Goal: Download file/media

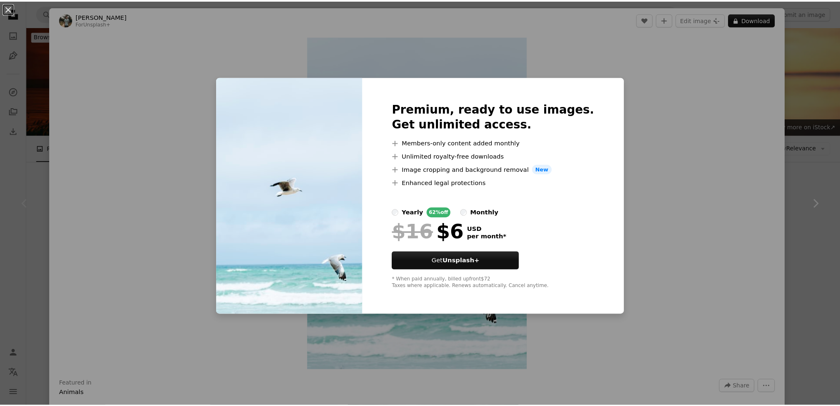
scroll to position [207, 0]
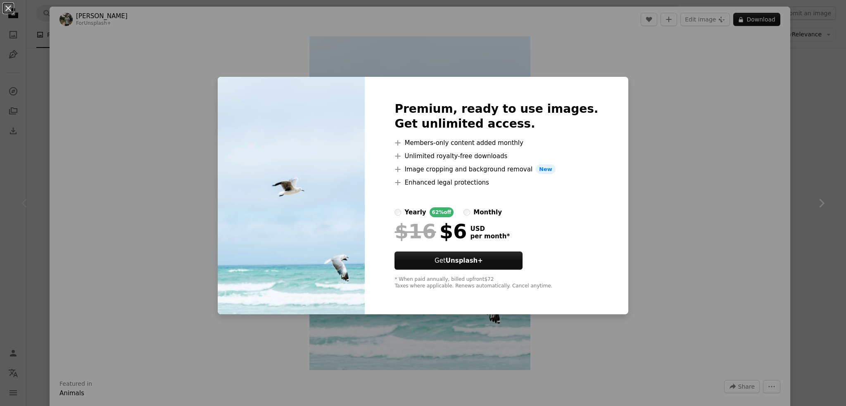
click at [798, 147] on div "An X shape Premium, ready to use images. Get unlimited access. A plus sign Memb…" at bounding box center [423, 203] width 846 height 406
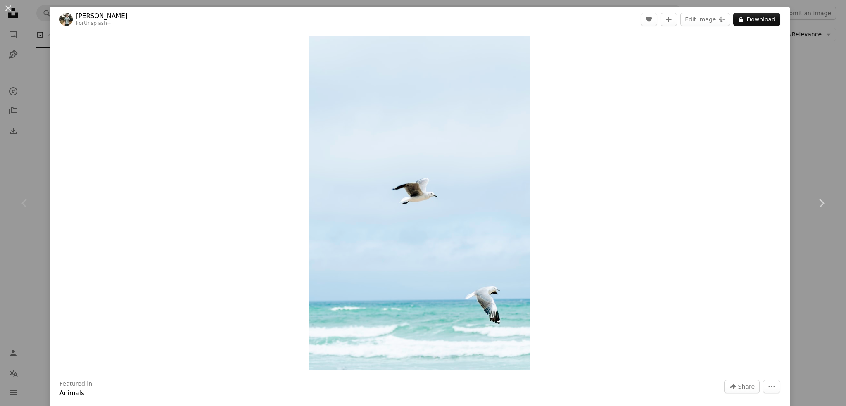
click at [803, 144] on div "An X shape Chevron left Chevron right [PERSON_NAME] For Unsplash+ A heart A plu…" at bounding box center [423, 203] width 846 height 406
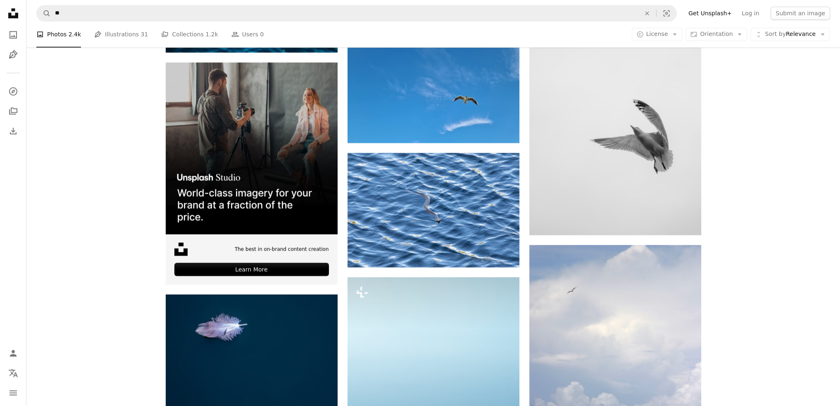
scroll to position [1529, 0]
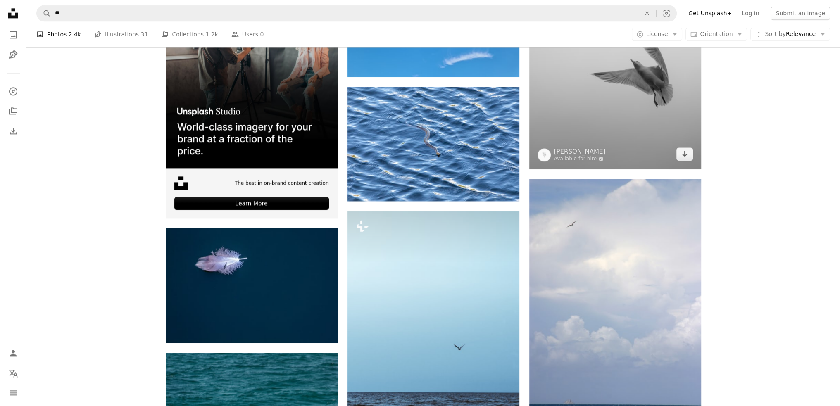
click at [648, 63] on img at bounding box center [615, 39] width 172 height 259
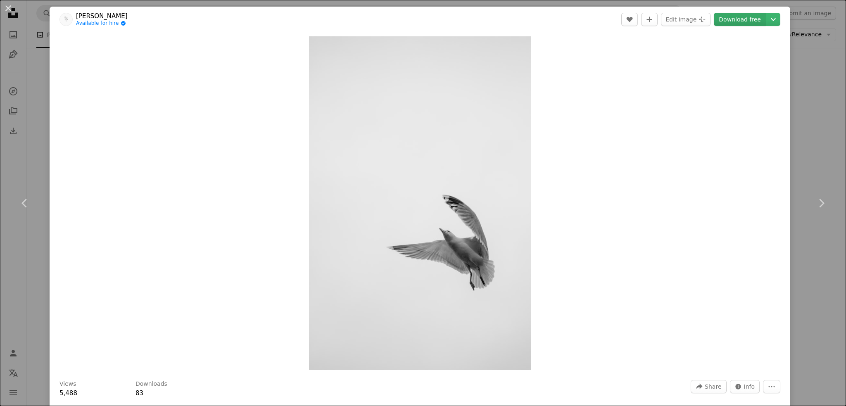
click at [734, 19] on link "Download free" at bounding box center [740, 19] width 52 height 13
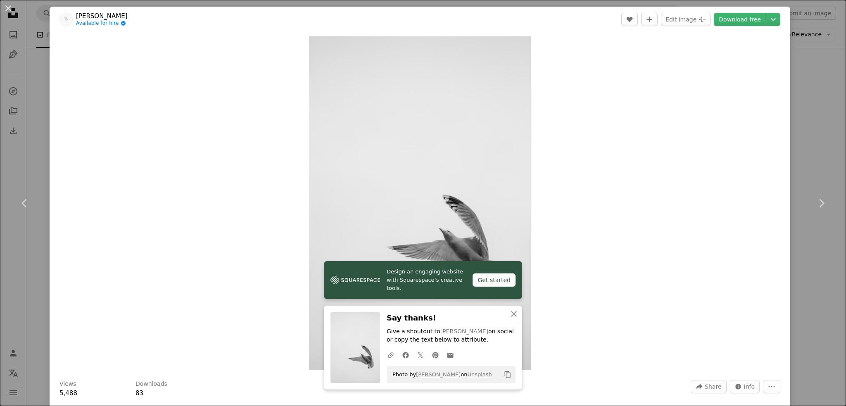
click at [821, 147] on div "An X shape Chevron left Chevron right [PERSON_NAME] Available for hire A checkm…" at bounding box center [423, 203] width 846 height 406
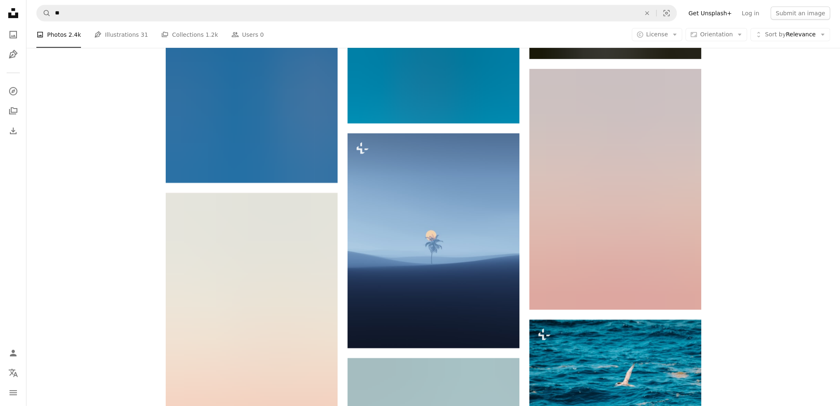
scroll to position [3512, 0]
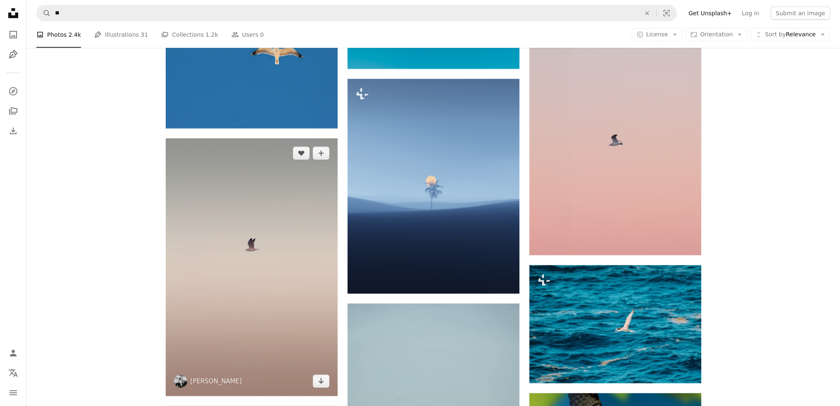
click at [253, 234] on img at bounding box center [252, 267] width 172 height 258
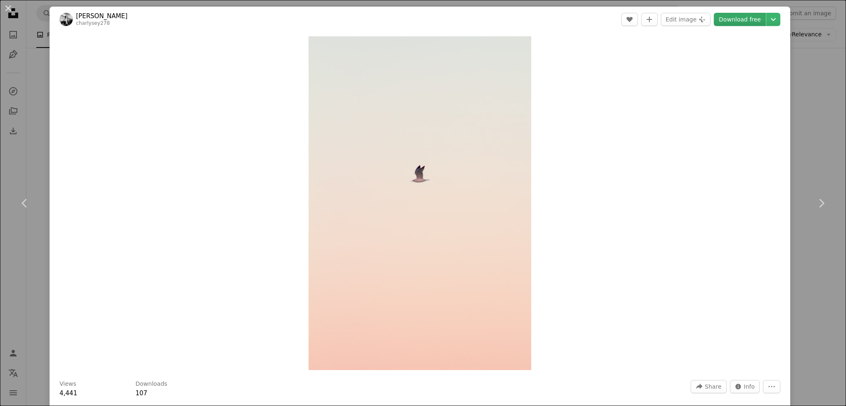
click at [732, 23] on link "Download free" at bounding box center [740, 19] width 52 height 13
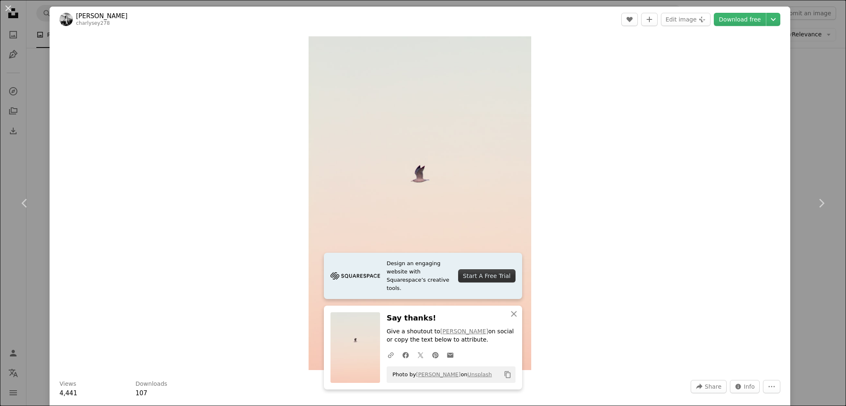
click at [805, 158] on div "An X shape Chevron left Chevron right [PERSON_NAME] charlysey278 A heart A plus…" at bounding box center [423, 203] width 846 height 406
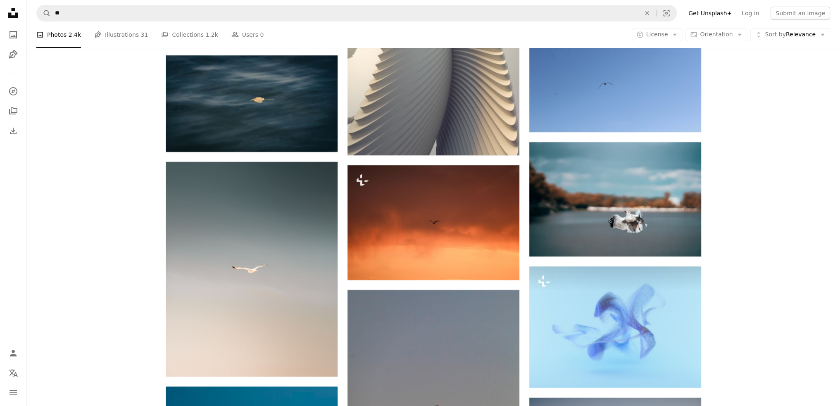
scroll to position [8553, 0]
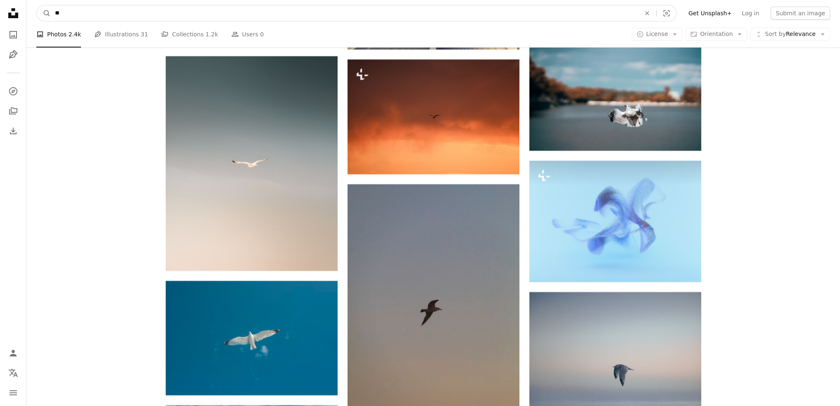
drag, startPoint x: 74, startPoint y: 15, endPoint x: 0, endPoint y: 18, distance: 74.0
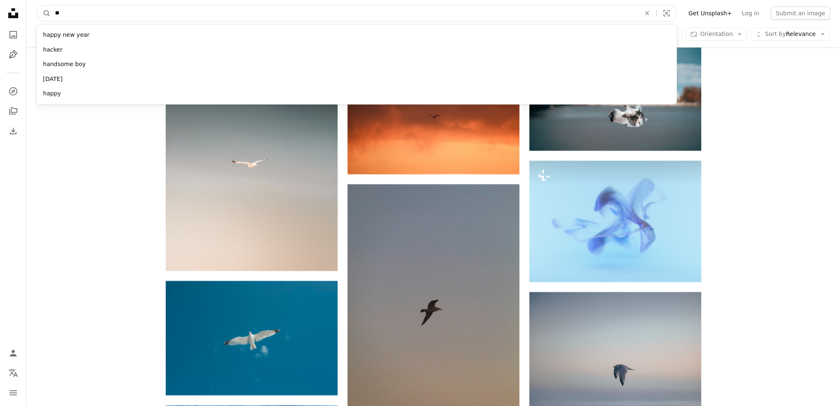
type input "*"
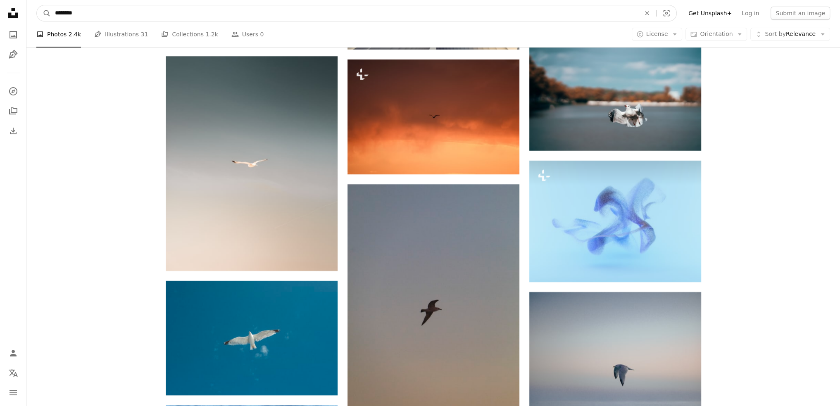
type input "**"
click button "A magnifying glass" at bounding box center [44, 13] width 14 height 16
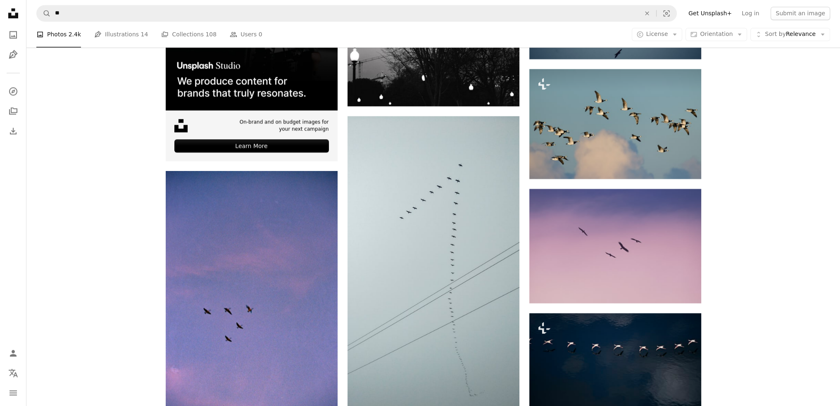
scroll to position [1818, 0]
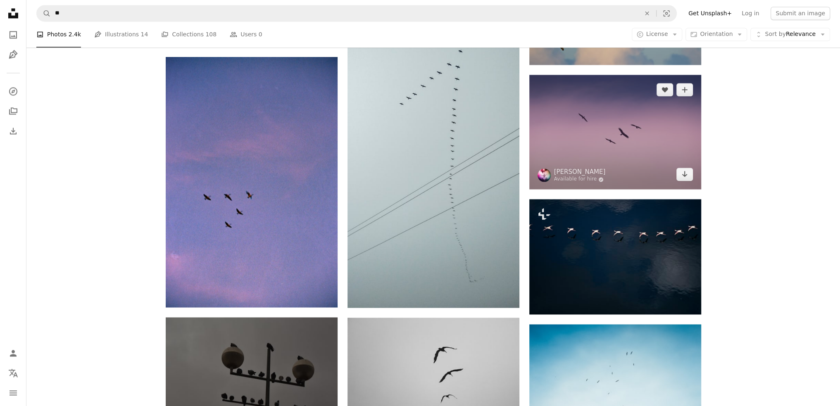
click at [612, 141] on img at bounding box center [615, 132] width 172 height 114
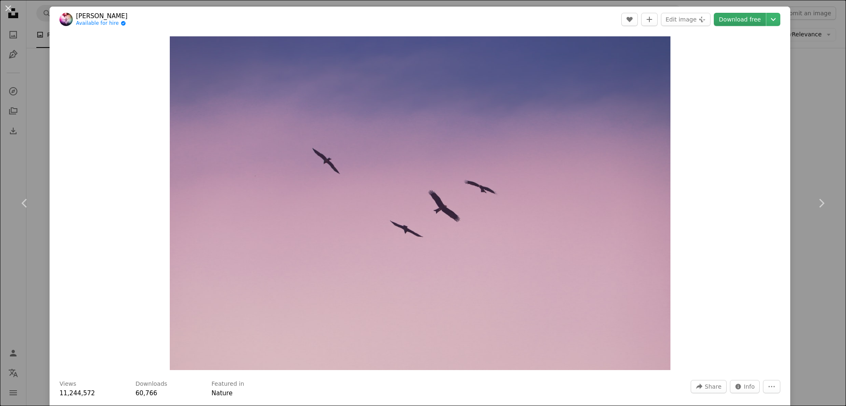
click at [739, 15] on link "Download free" at bounding box center [740, 19] width 52 height 13
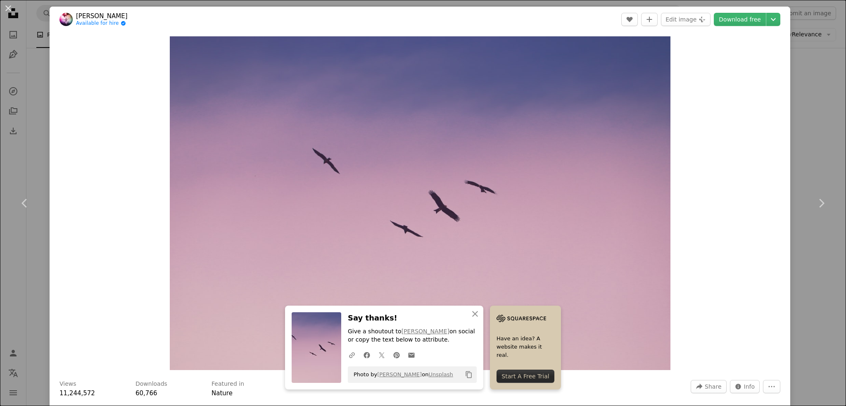
click at [809, 83] on div "An X shape Chevron left Chevron right [PERSON_NAME] Available for hire A checkm…" at bounding box center [423, 203] width 846 height 406
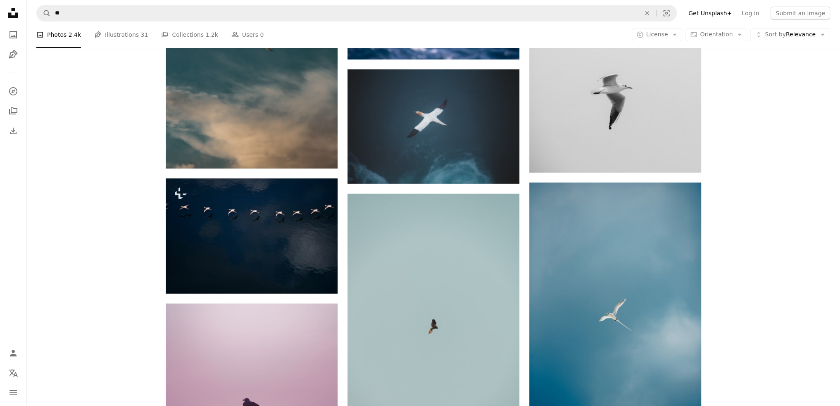
scroll to position [4132, 0]
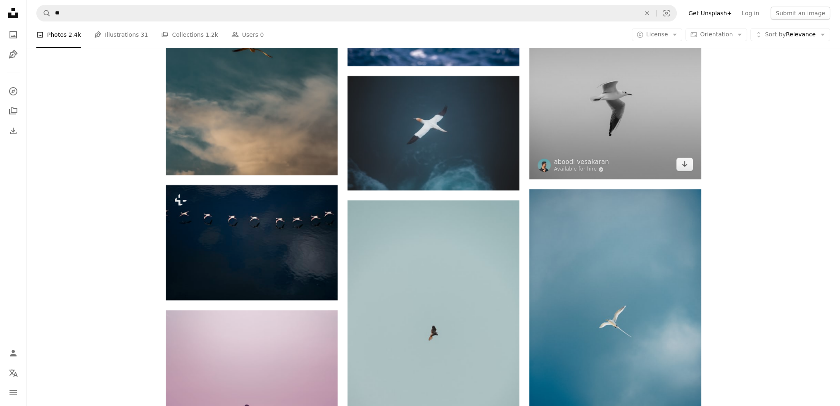
click at [614, 97] on img at bounding box center [615, 89] width 172 height 181
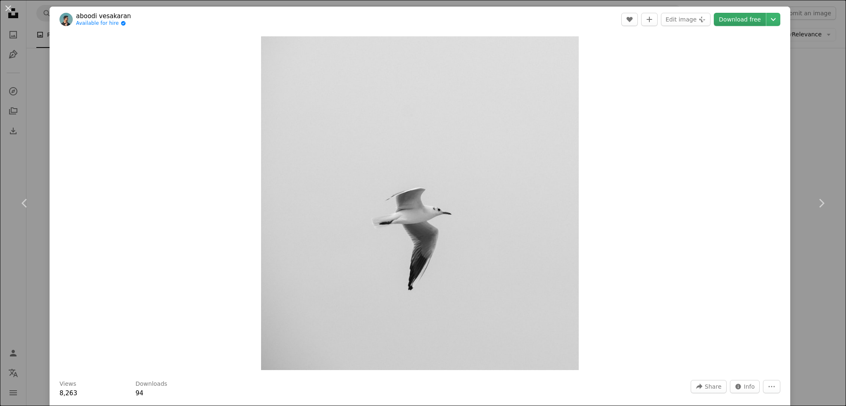
click at [732, 16] on link "Download free" at bounding box center [740, 19] width 52 height 13
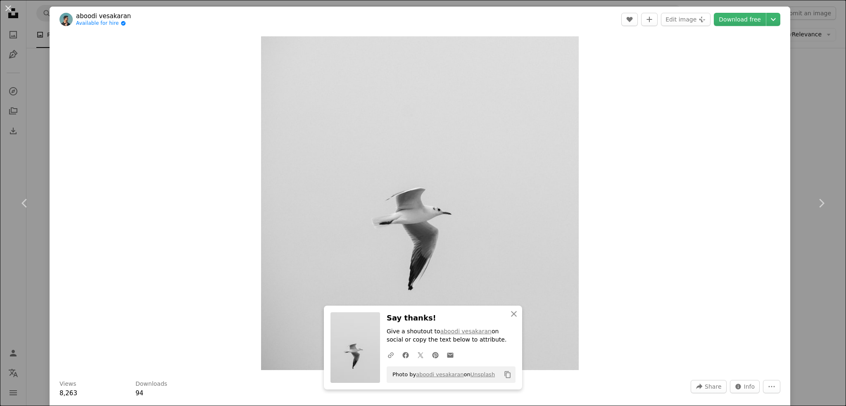
click at [814, 109] on div "An X shape Chevron left Chevron right aboodi vesakaran Available for hire A che…" at bounding box center [423, 203] width 846 height 406
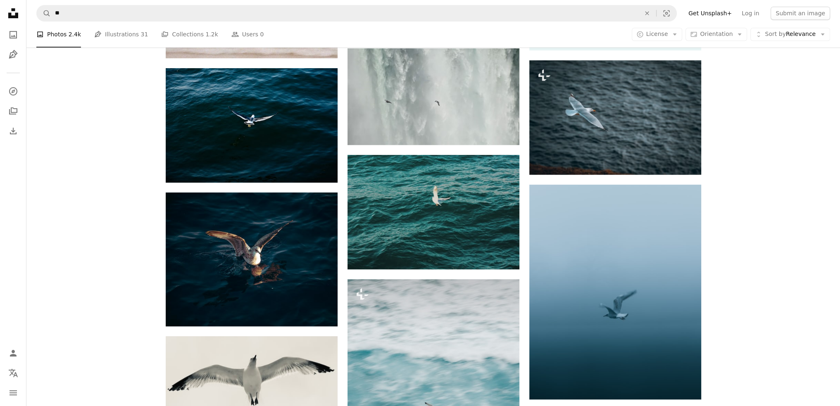
scroll to position [744, 0]
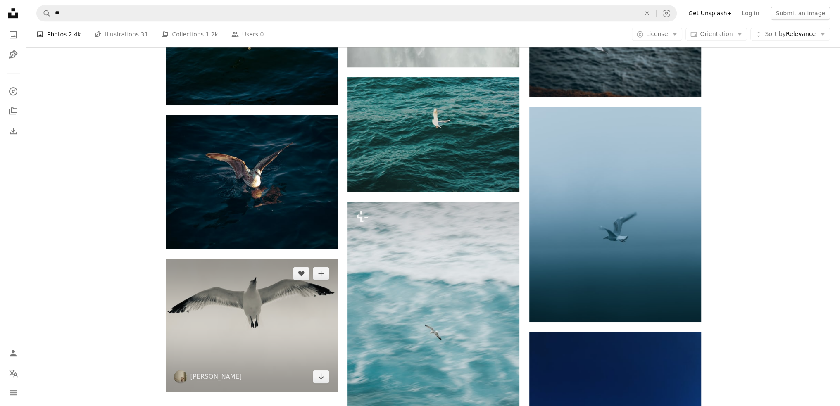
click at [248, 308] on img at bounding box center [252, 325] width 172 height 133
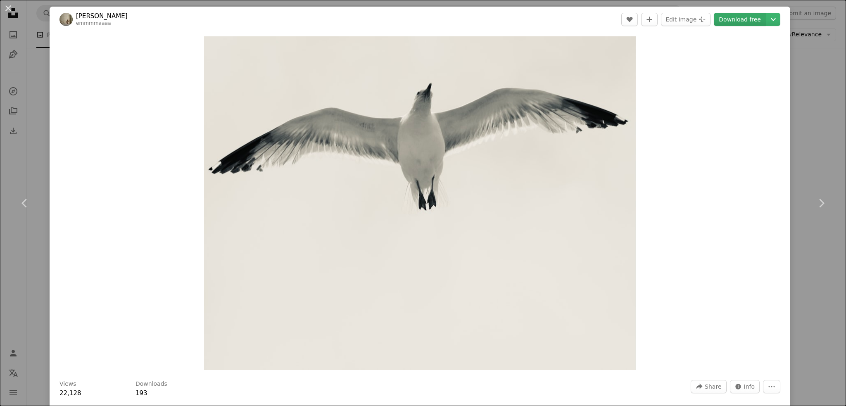
click at [738, 19] on link "Download free" at bounding box center [740, 19] width 52 height 13
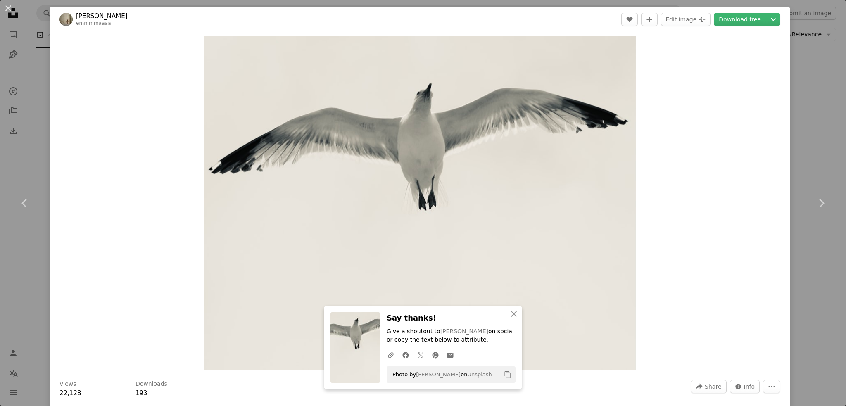
click at [826, 159] on div "An X shape Chevron left Chevron right [PERSON_NAME] emmmmaaaa A heart A plus si…" at bounding box center [423, 203] width 846 height 406
